Goal: Information Seeking & Learning: Learn about a topic

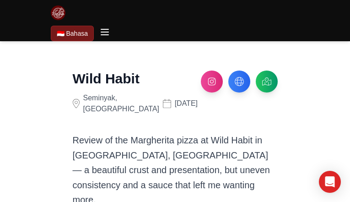
type input "**********"
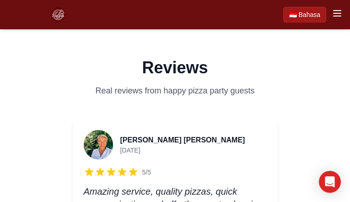
type input "**********"
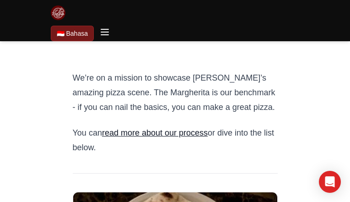
type input "*********"
type input "**********"
